Goal: Information Seeking & Learning: Check status

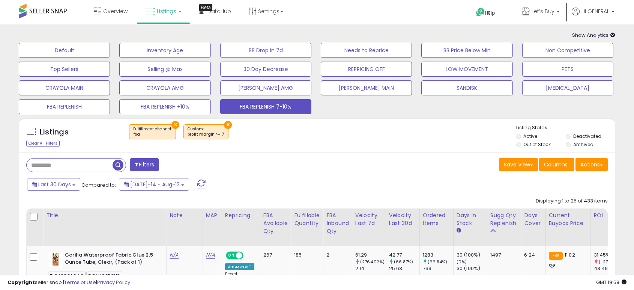
click at [318, 158] on div "Save View Save As New View Update Current View Columns Actions Import Import Wa…" at bounding box center [465, 165] width 297 height 15
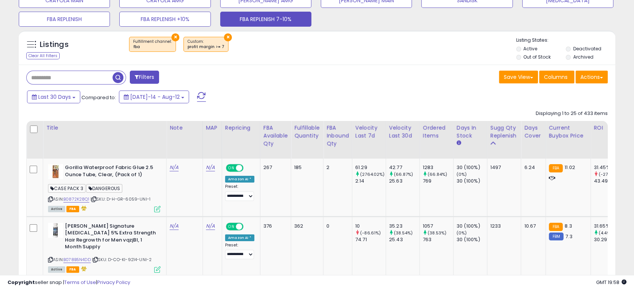
click at [73, 78] on input "text" at bounding box center [70, 77] width 86 height 13
click at [47, 85] on div "Filters" at bounding box center [169, 78] width 297 height 15
paste input "*****"
type input "*****"
drag, startPoint x: 180, startPoint y: 73, endPoint x: 177, endPoint y: 78, distance: 5.2
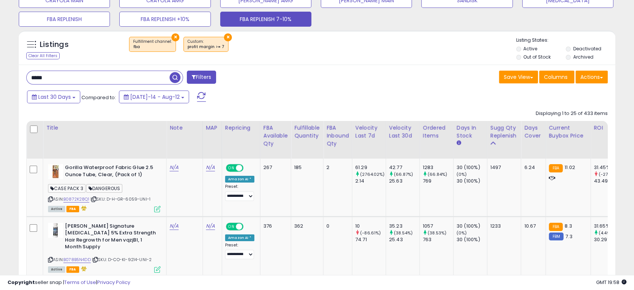
click at [180, 73] on span "button" at bounding box center [175, 77] width 11 height 11
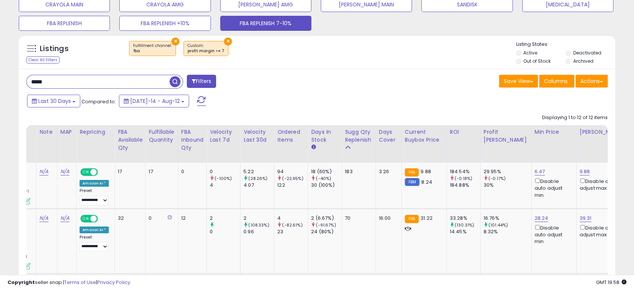
scroll to position [0, 0]
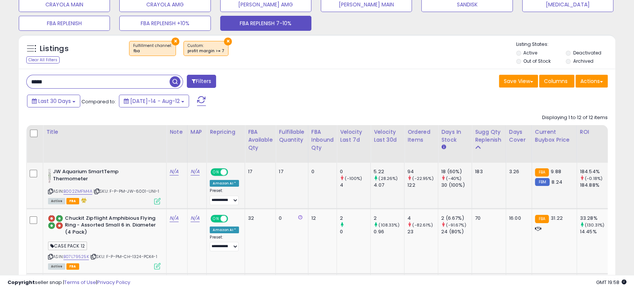
click at [96, 190] on icon at bounding box center [97, 191] width 5 height 4
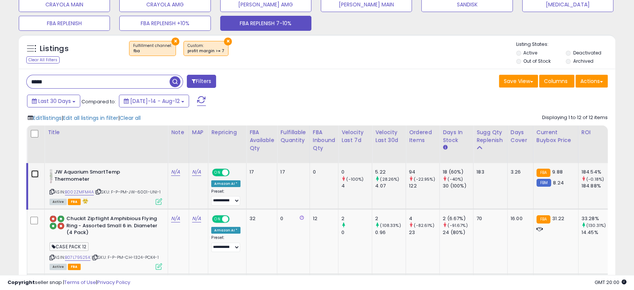
scroll to position [167, 0]
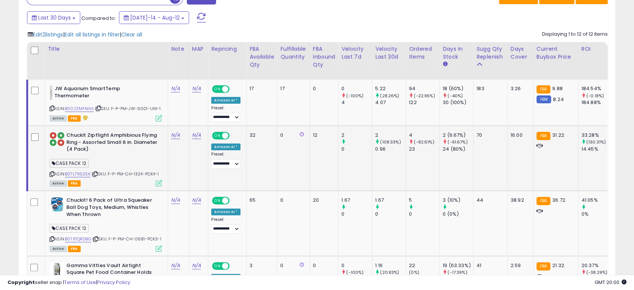
click at [98, 173] on icon at bounding box center [95, 174] width 5 height 4
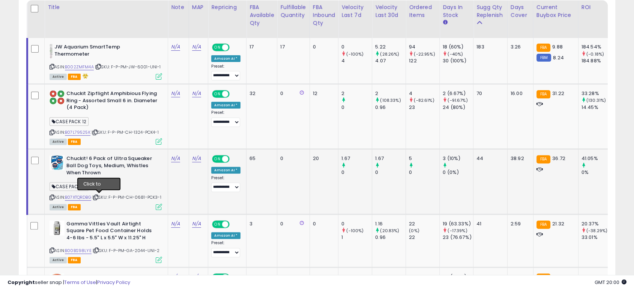
click at [98, 197] on icon at bounding box center [95, 197] width 5 height 4
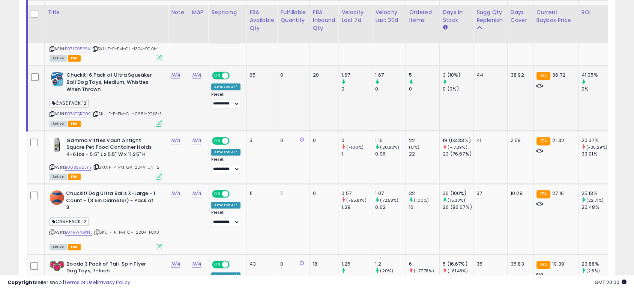
scroll to position [333, 0]
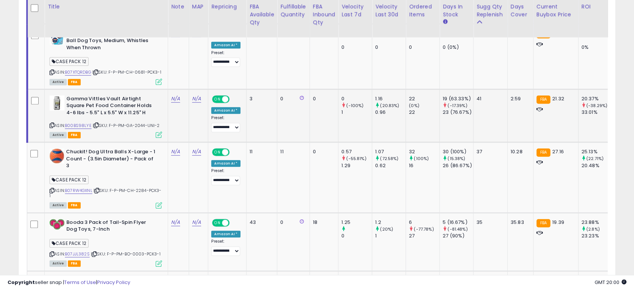
click at [98, 127] on icon at bounding box center [96, 125] width 5 height 4
click at [99, 193] on icon at bounding box center [97, 190] width 5 height 4
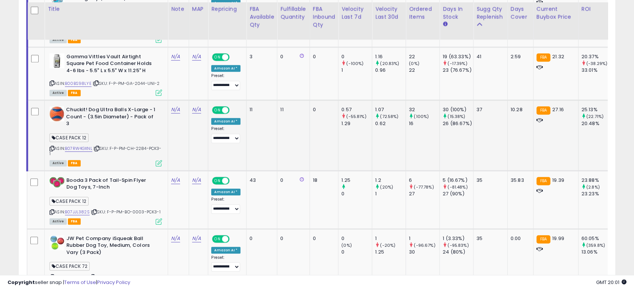
scroll to position [417, 0]
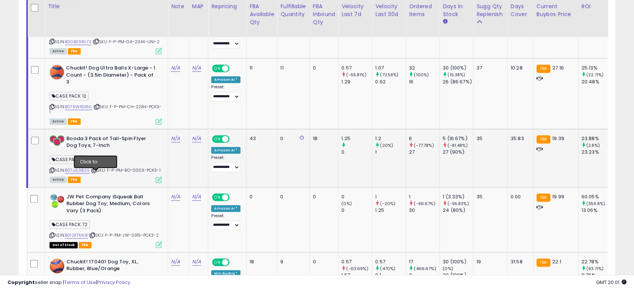
click at [95, 172] on icon at bounding box center [94, 170] width 5 height 4
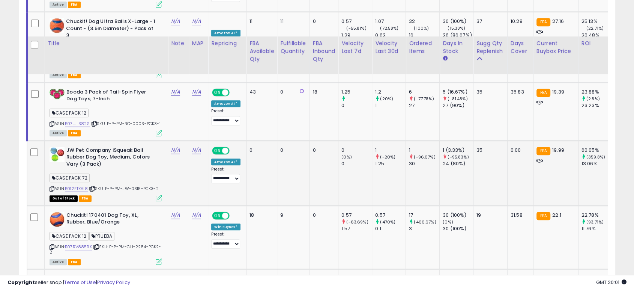
scroll to position [500, 0]
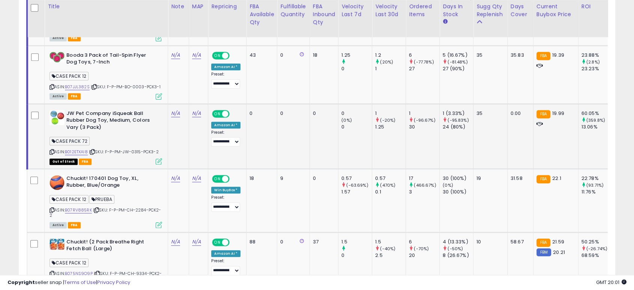
click at [93, 154] on icon at bounding box center [92, 152] width 5 height 4
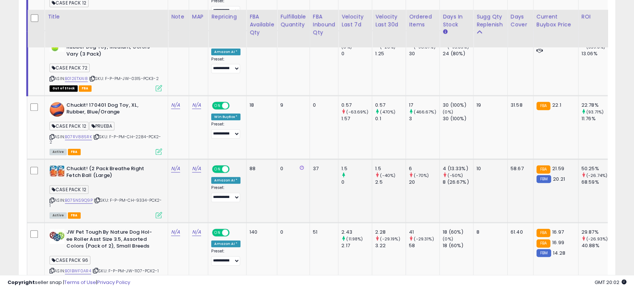
scroll to position [584, 0]
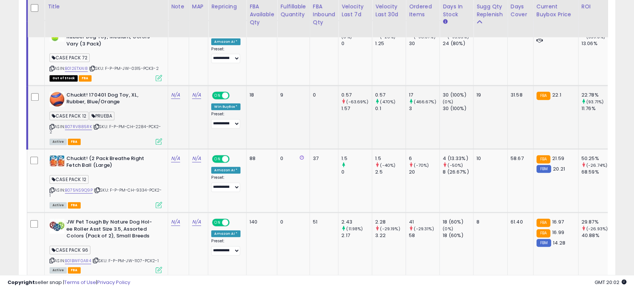
click at [98, 129] on icon at bounding box center [96, 127] width 5 height 4
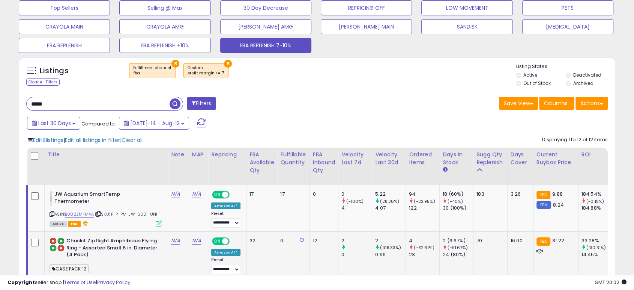
scroll to position [0, 0]
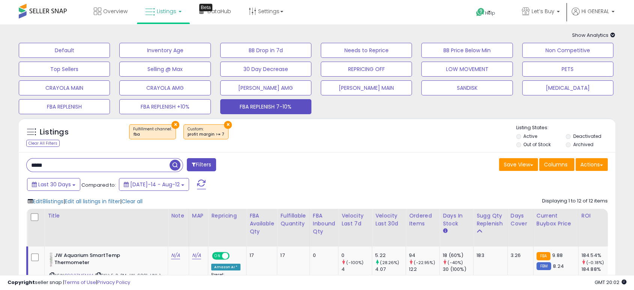
click at [76, 168] on input "*****" at bounding box center [98, 164] width 143 height 13
click at [224, 124] on button "×" at bounding box center [228, 125] width 8 height 8
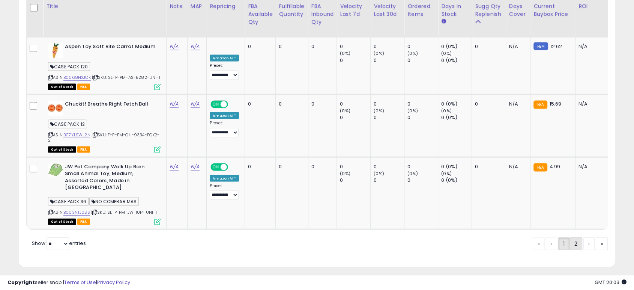
click at [573, 237] on link "2" at bounding box center [576, 243] width 13 height 13
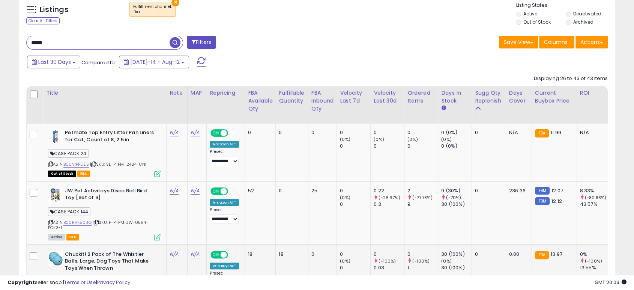
scroll to position [82, 0]
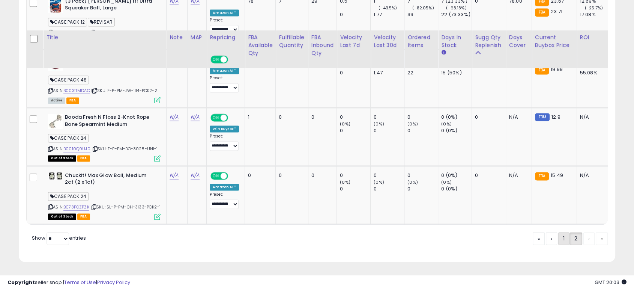
click at [561, 239] on link "1" at bounding box center [564, 238] width 11 height 13
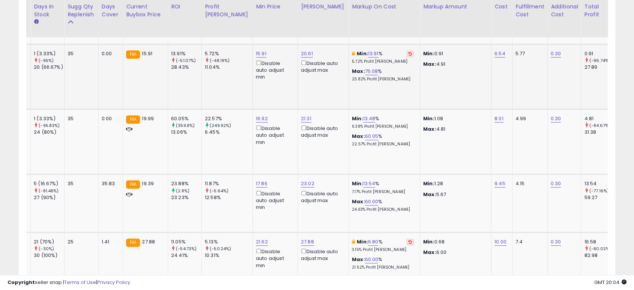
click at [409, 56] on icon at bounding box center [410, 54] width 3 height 4
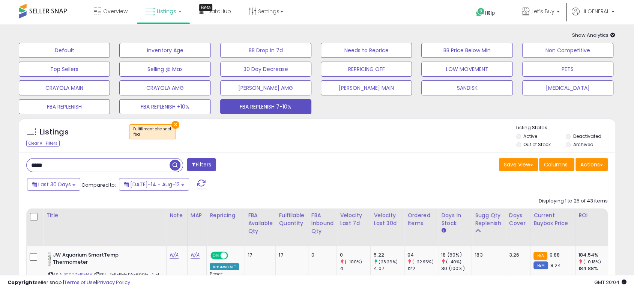
click at [84, 166] on input "*****" at bounding box center [98, 164] width 143 height 13
click at [62, 165] on input "*****" at bounding box center [98, 164] width 143 height 13
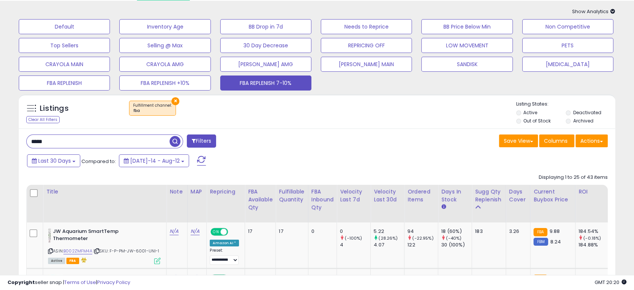
scroll to position [0, 0]
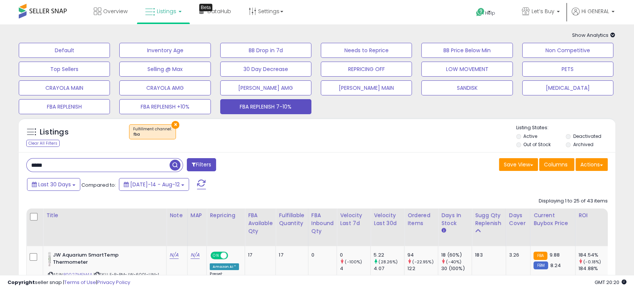
click at [378, 167] on div "Save View Save As New View Update Current View Columns Actions Import Import Wa…" at bounding box center [465, 165] width 297 height 15
click at [268, 149] on div "Listings Clear All Filters × Fulfillment channel : fba" at bounding box center [317, 137] width 597 height 26
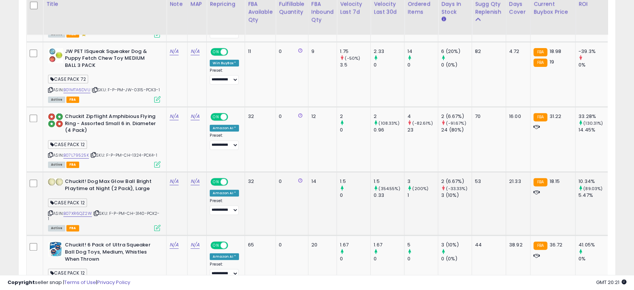
scroll to position [42, 0]
